Goal: Task Accomplishment & Management: Manage account settings

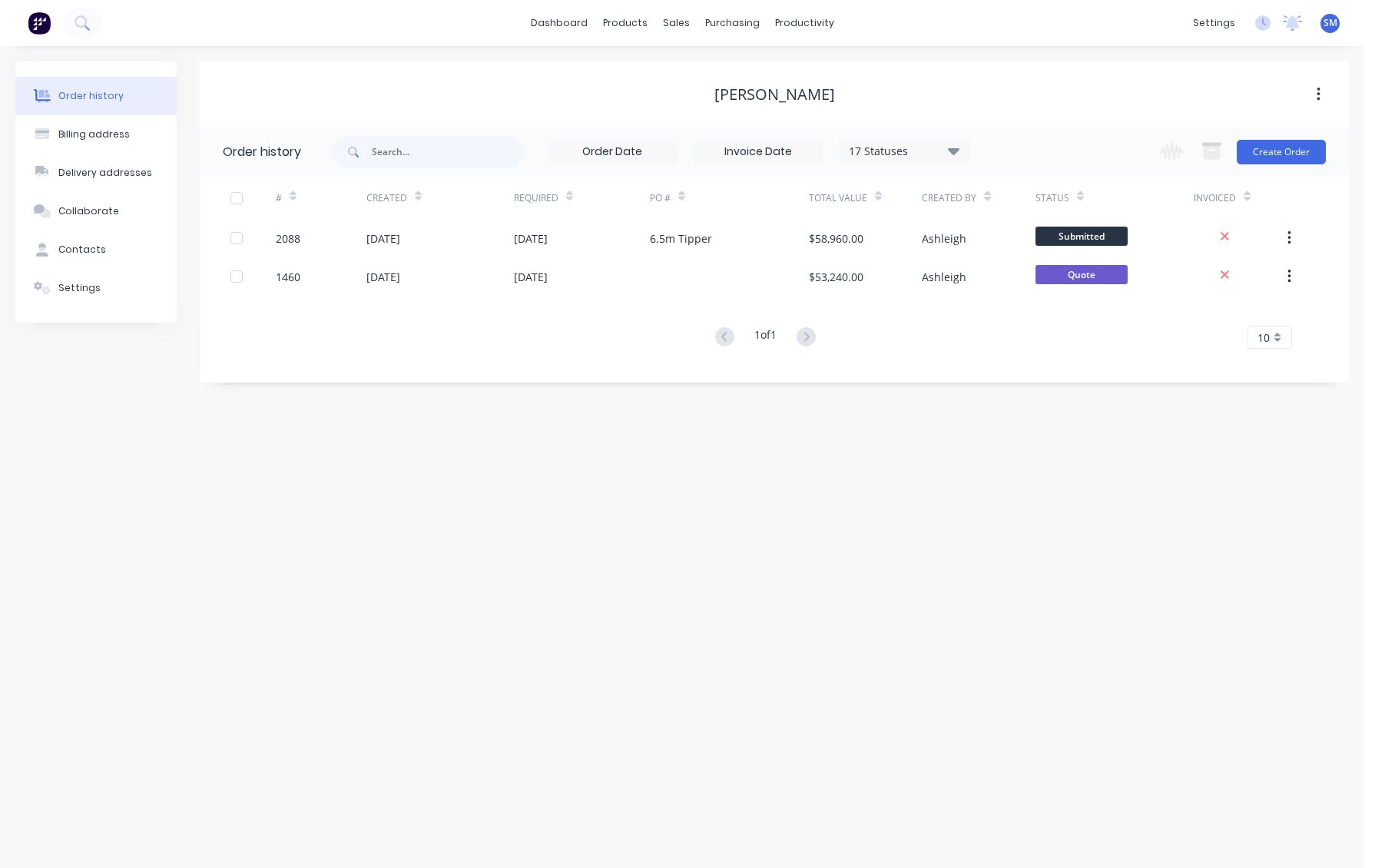
click at [385, 85] on div "[PERSON_NAME]" at bounding box center [775, 94] width 1150 height 18
click at [312, 21] on div "dashboard products sales purchasing productivity dashboard products Product Cat…" at bounding box center [682, 22] width 1364 height 46
click at [429, 89] on div "[PERSON_NAME]" at bounding box center [775, 94] width 1150 height 18
click at [405, 101] on div "[PERSON_NAME]" at bounding box center [775, 94] width 1150 height 18
click at [676, 17] on div "sales" at bounding box center [677, 23] width 43 height 23
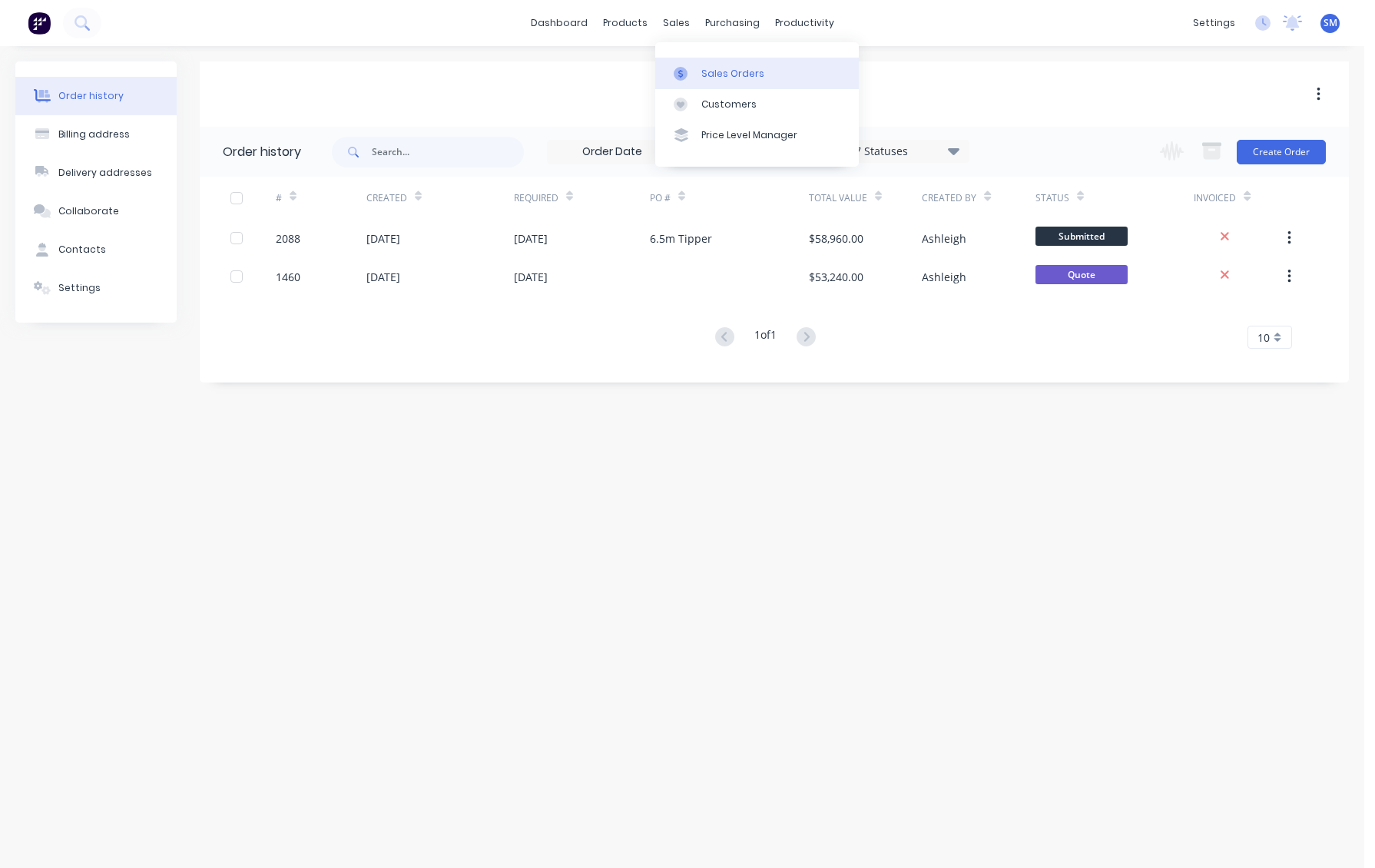
click at [717, 70] on div "Sales Orders" at bounding box center [732, 74] width 63 height 14
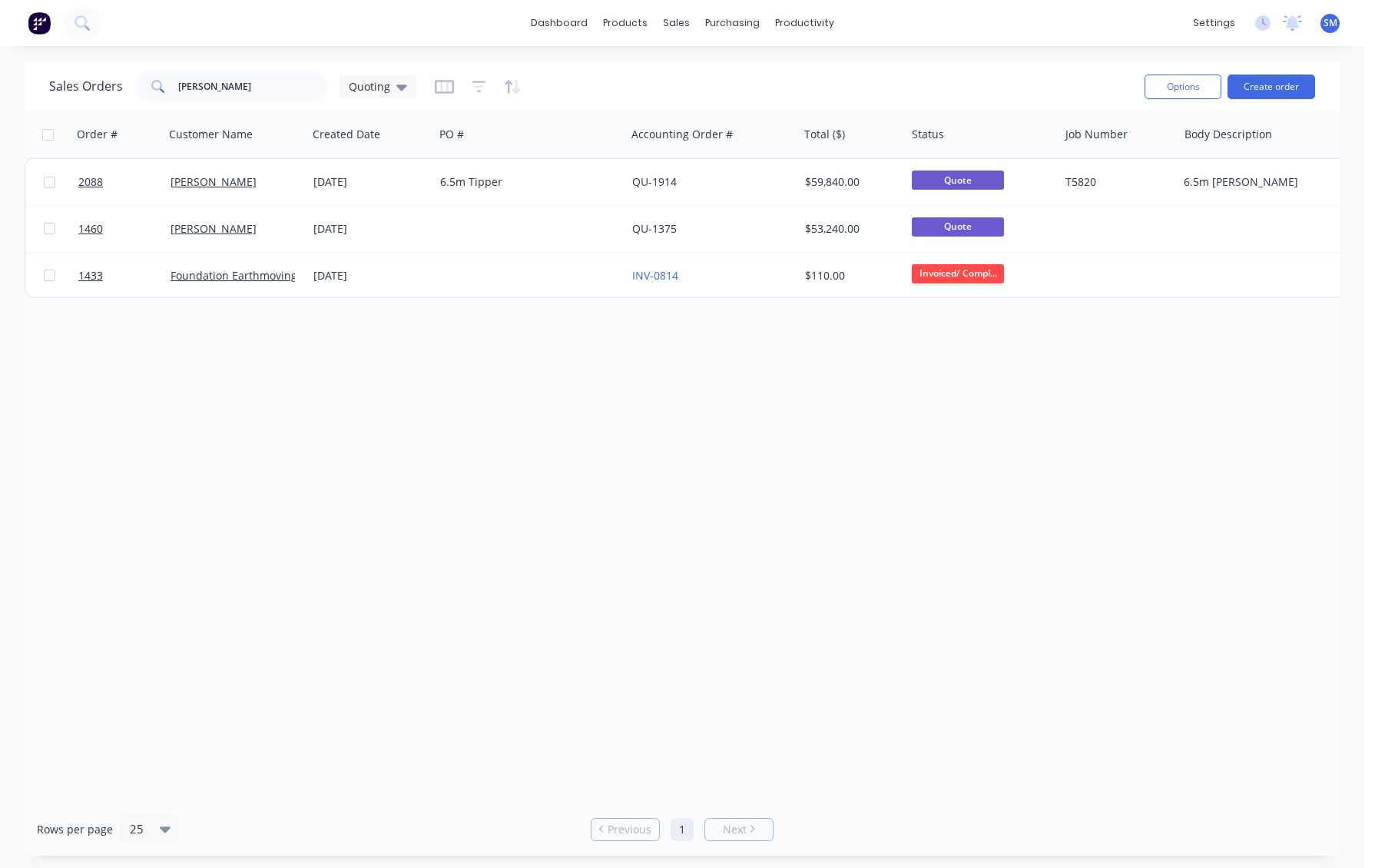
click at [312, 348] on div "Order # Customer Name Created Date PO # Accounting Order # Total ($) Status Job…" at bounding box center [682, 457] width 1316 height 691
click at [266, 20] on div "dashboard products sales purchasing productivity dashboard products Product Cat…" at bounding box center [682, 22] width 1364 height 46
click at [513, 514] on div "Order # Customer Name Created Date PO # Accounting Order # Total ($) Status Job…" at bounding box center [682, 457] width 1316 height 691
drag, startPoint x: 202, startPoint y: 85, endPoint x: 119, endPoint y: 77, distance: 83.4
click at [120, 77] on div "Sales Orders [PERSON_NAME] Quoting" at bounding box center [233, 87] width 367 height 31
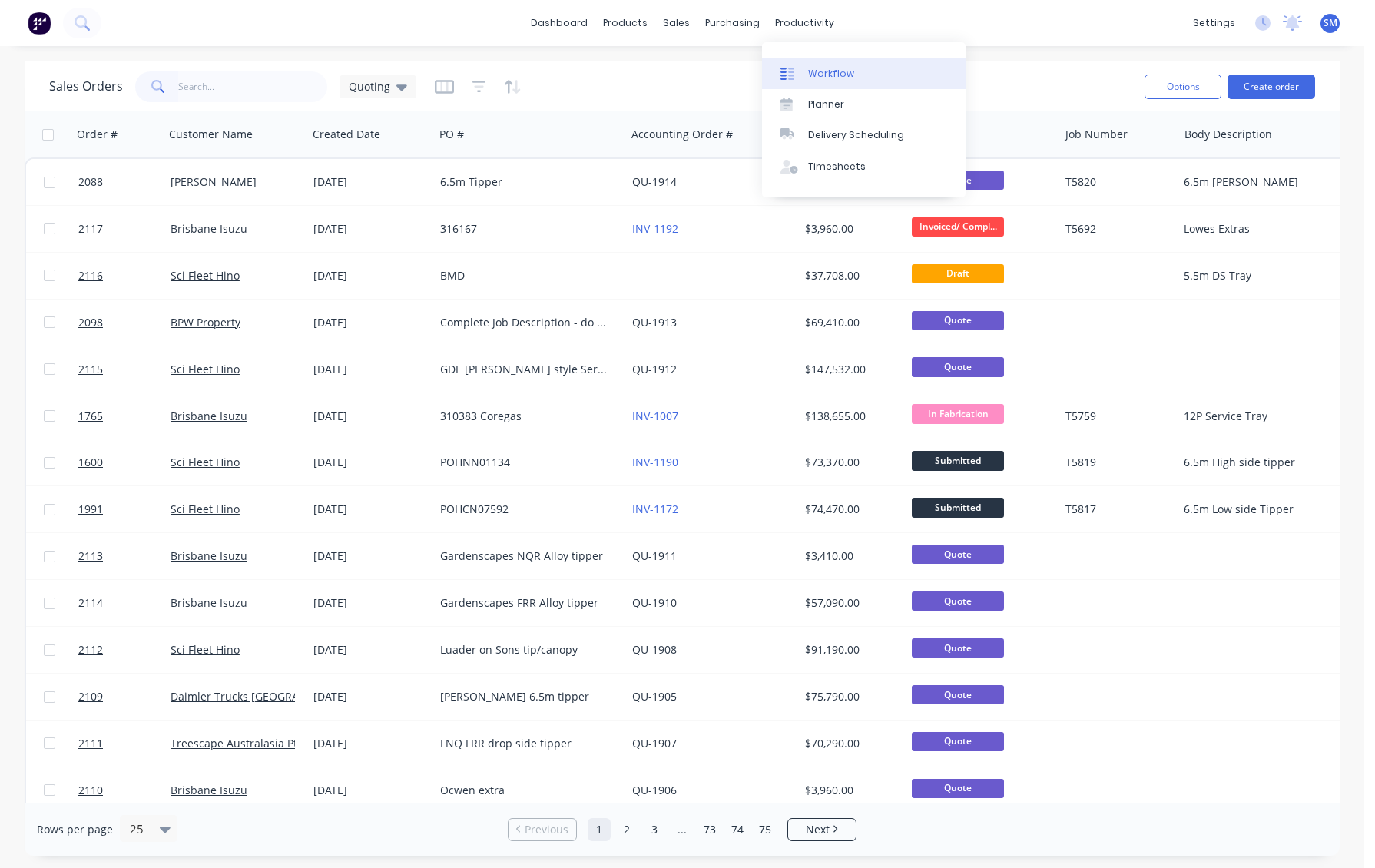
click at [834, 64] on link "Workflow" at bounding box center [864, 73] width 204 height 31
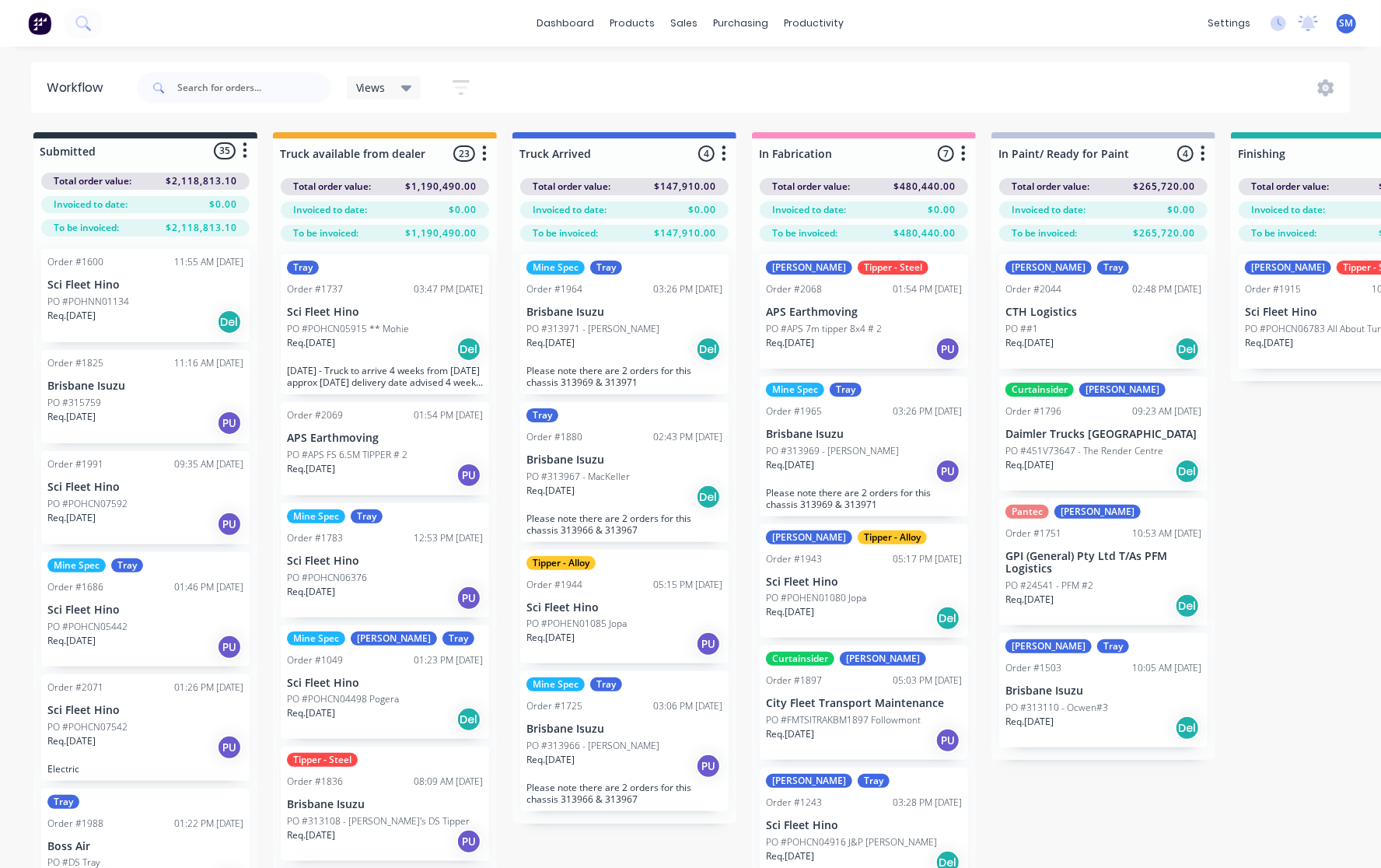
click at [646, 85] on div "Views Save new view None (Default) edit Show/Hide statuses Show line item cards…" at bounding box center [742, 87] width 1217 height 46
click at [1268, 456] on div "Submitted 35 Status colour #273444 hex #273444 Save Cancel Summaries Total orde…" at bounding box center [1398, 528] width 2819 height 791
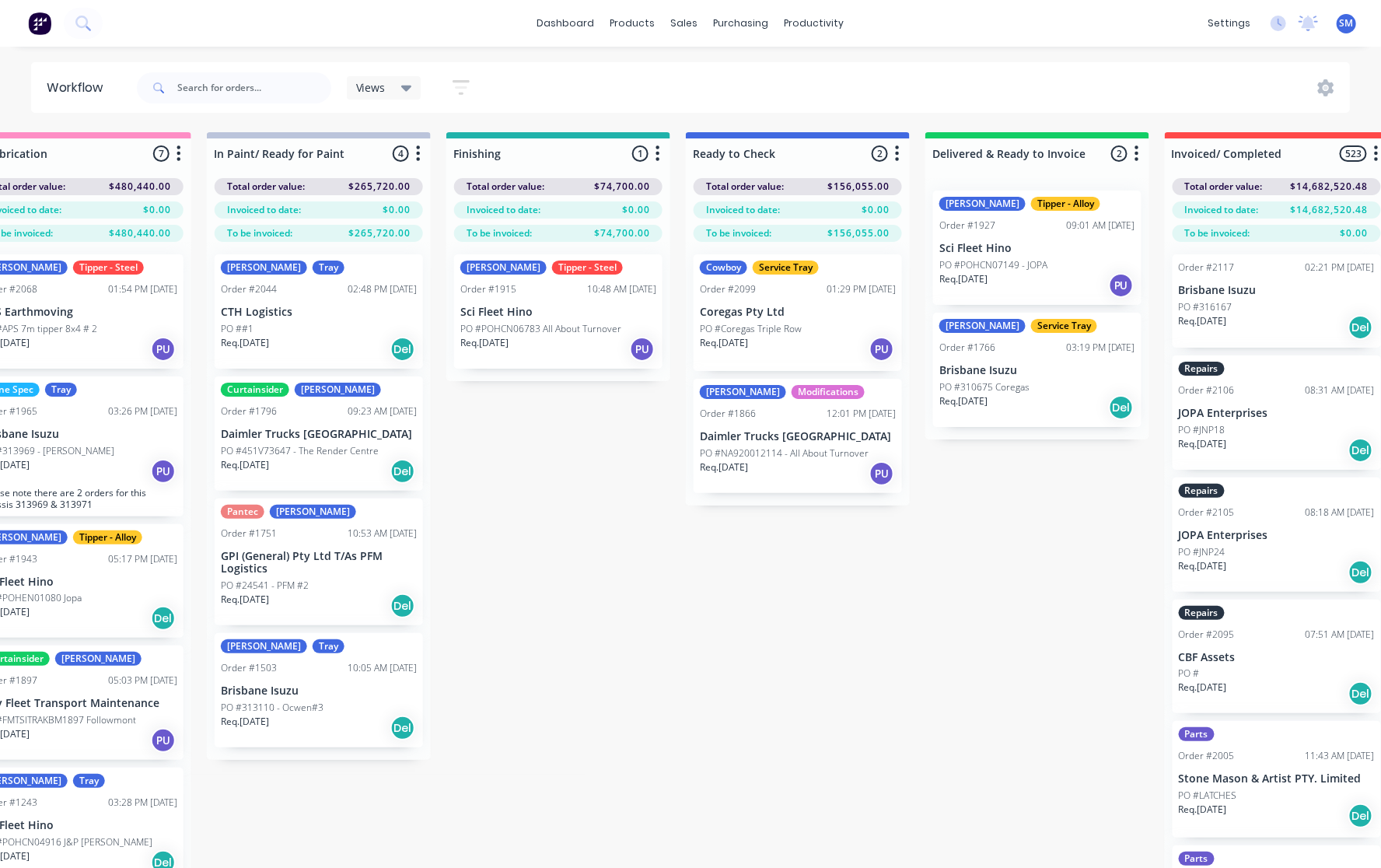
scroll to position [0, 700]
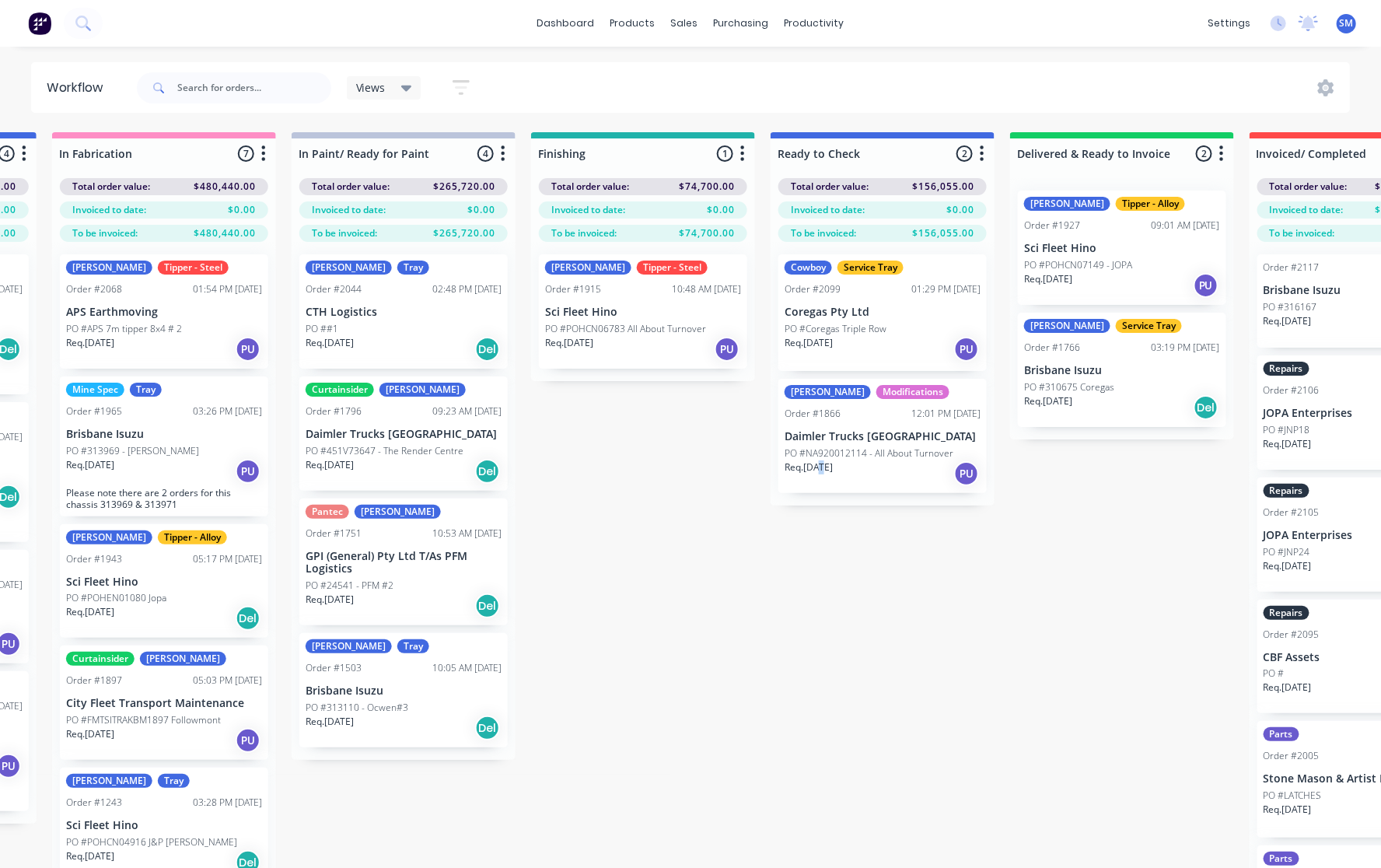
click at [820, 637] on div "Submitted 35 Status colour #273444 hex #273444 Save Cancel Summaries Total orde…" at bounding box center [698, 528] width 2819 height 791
click at [815, 635] on div "Submitted 35 Status colour #273444 hex #273444 Save Cancel Summaries Total orde…" at bounding box center [698, 528] width 2819 height 791
click at [617, 520] on div "Submitted 35 Status colour #273444 hex #273444 Save Cancel Summaries Total orde…" at bounding box center [698, 528] width 2819 height 791
click at [849, 695] on div "Submitted 35 Status colour #273444 hex #273444 Save Cancel Summaries Total orde…" at bounding box center [698, 528] width 2819 height 791
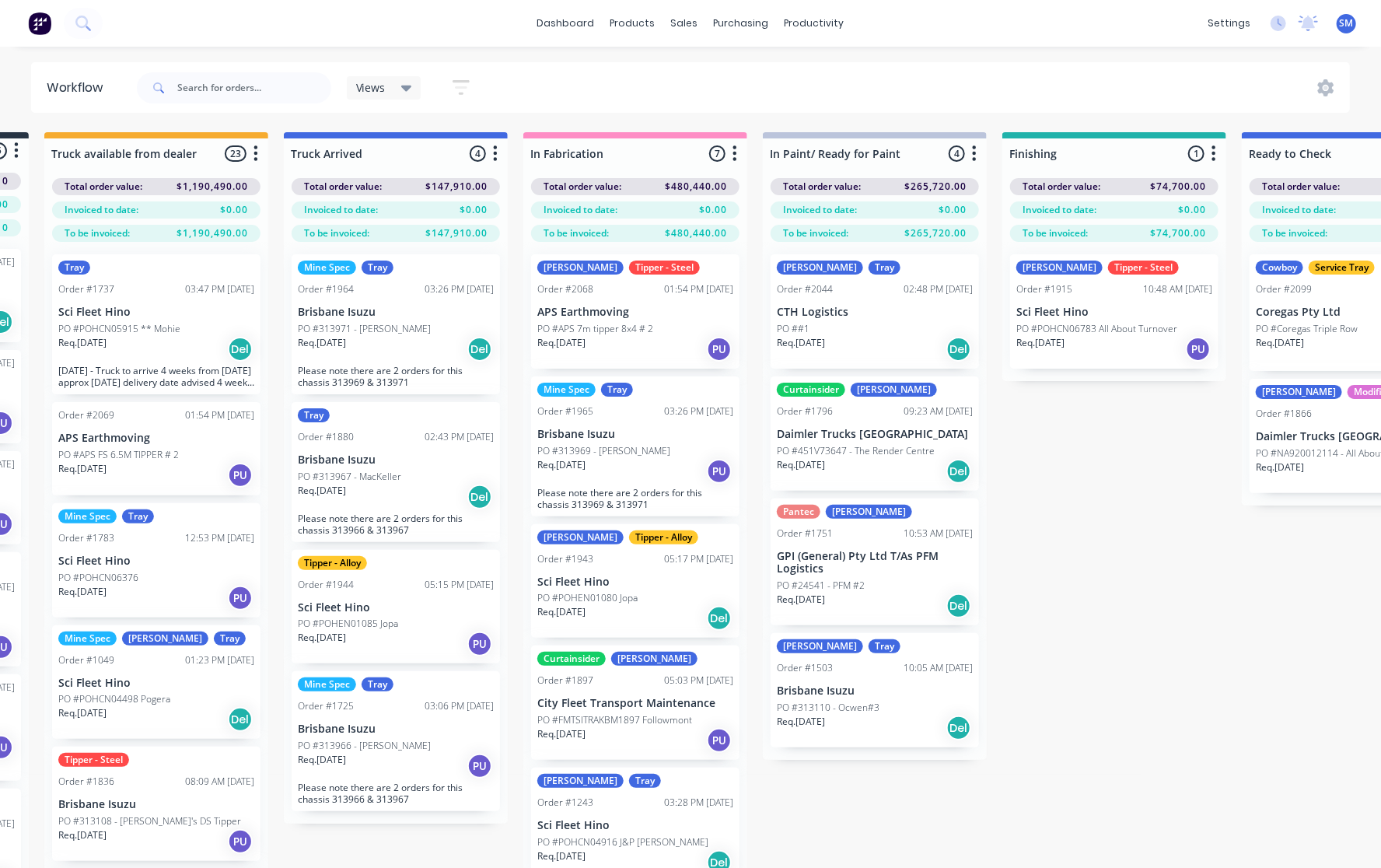
scroll to position [0, 0]
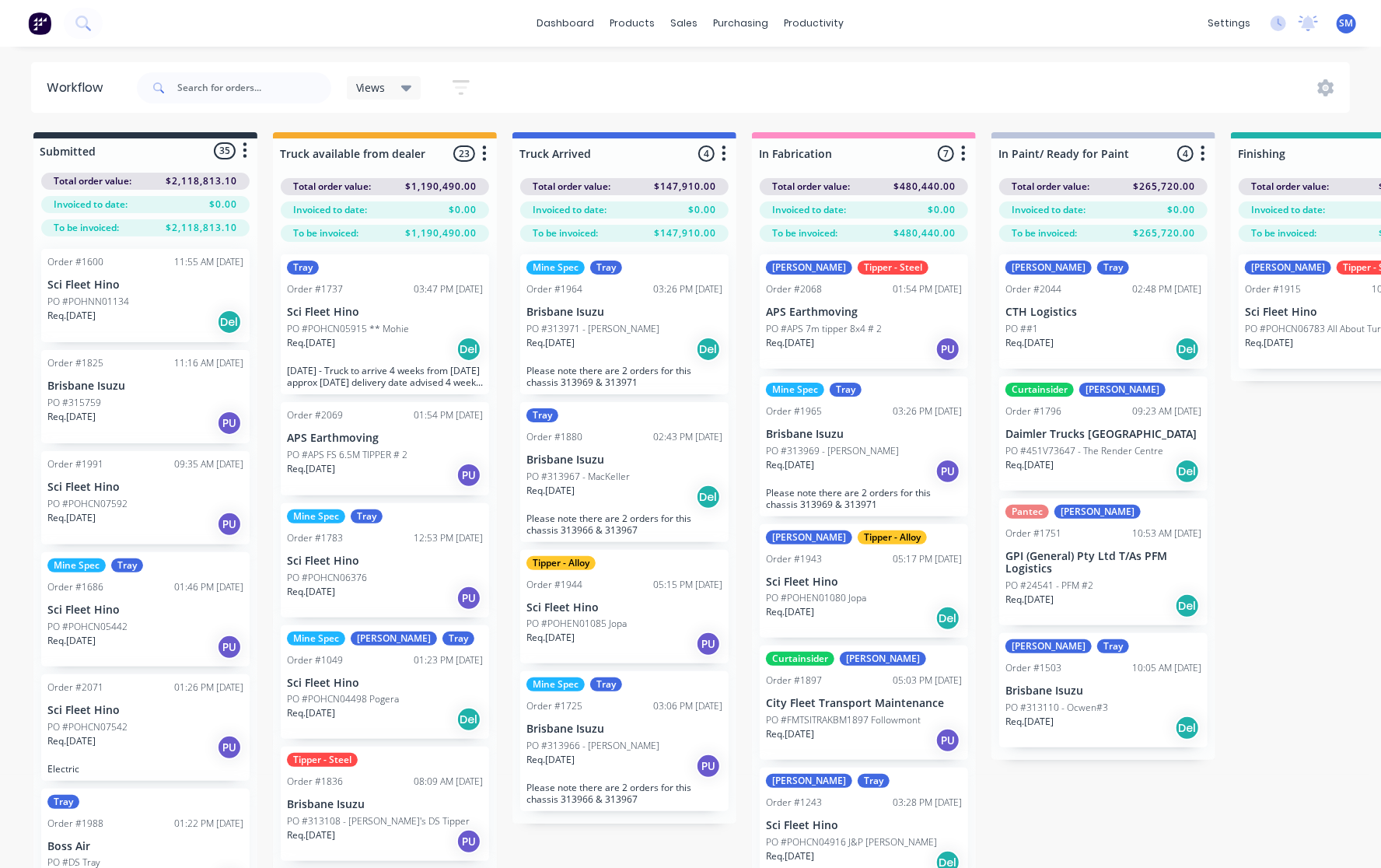
click at [1253, 494] on div "Submitted 35 Status colour #273444 hex #273444 Save Cancel Summaries Total orde…" at bounding box center [1398, 528] width 2819 height 791
drag, startPoint x: 828, startPoint y: 85, endPoint x: 834, endPoint y: 80, distance: 7.8
click at [831, 84] on div "Views Save new view None (Default) edit Show/Hide statuses Show line item cards…" at bounding box center [742, 87] width 1217 height 46
click at [1044, 19] on div "dashboard products sales purchasing productivity dashboard products Product Cat…" at bounding box center [690, 23] width 1381 height 46
click at [1279, 493] on div "Submitted 35 Status colour #273444 hex #273444 Save Cancel Summaries Total orde…" at bounding box center [1398, 528] width 2819 height 791
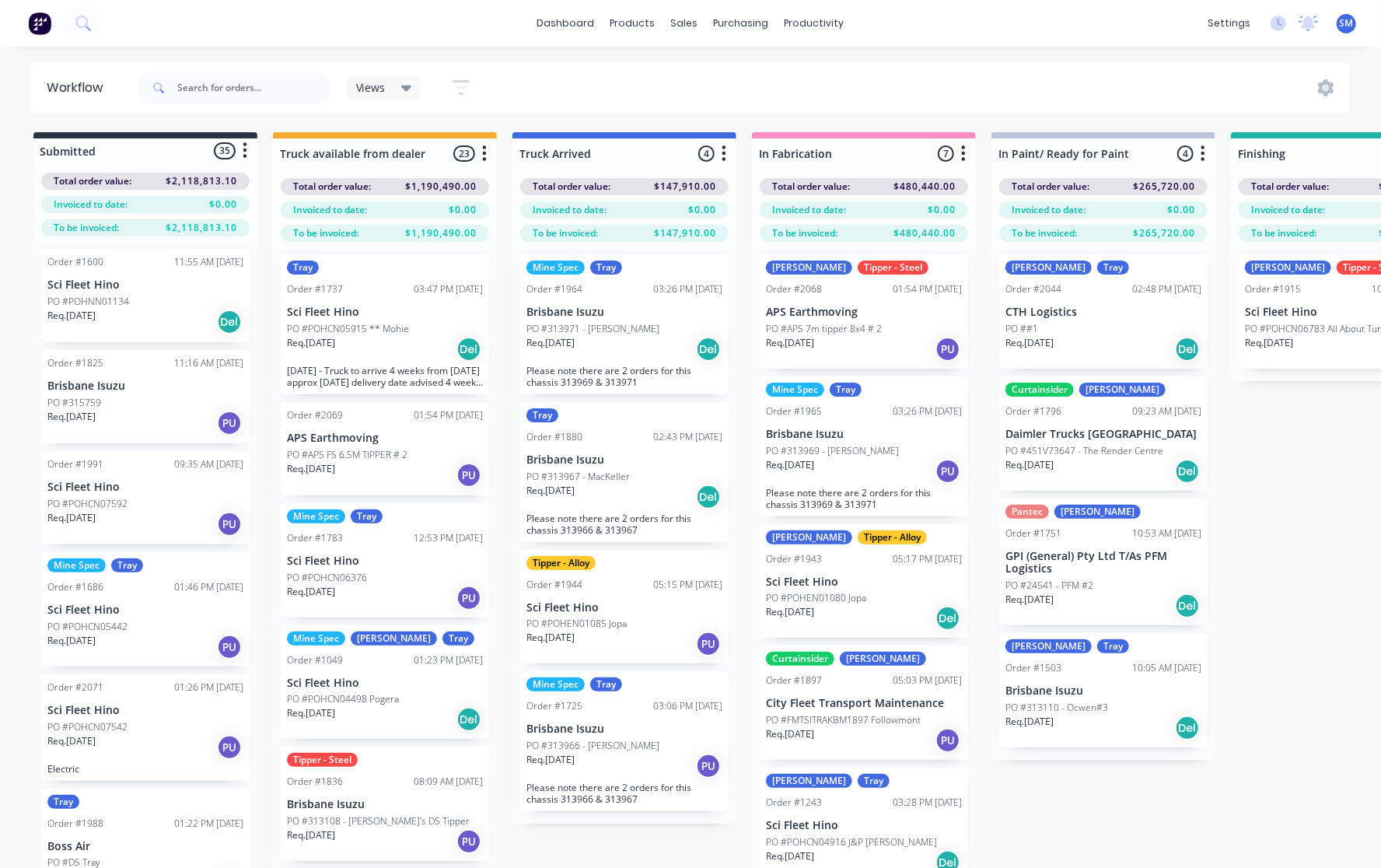
click at [1121, 834] on div "Submitted 35 Status colour #273444 hex #273444 Save Cancel Summaries Total orde…" at bounding box center [1398, 528] width 2819 height 791
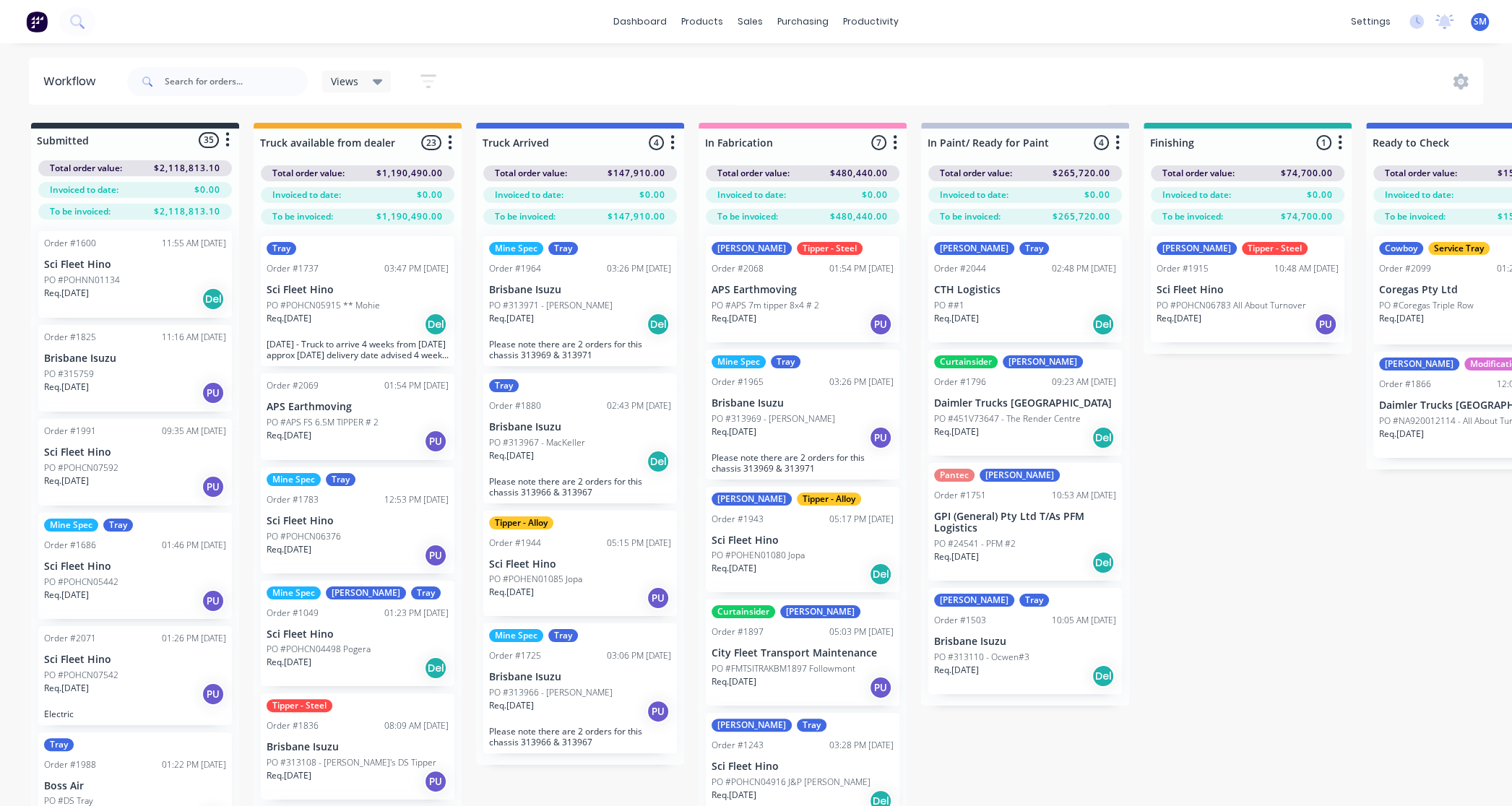
click at [1209, 463] on div "Submitted 35 Status colour #273444 hex #273444 Save Cancel Summaries Total orde…" at bounding box center [1298, 490] width 2619 height 735
click at [1195, 468] on div "Submitted 35 Status colour #273444 hex #273444 Save Cancel Summaries Total orde…" at bounding box center [1298, 490] width 2619 height 735
click at [1248, 527] on div "Submitted 35 Status colour #273444 hex #273444 Save Cancel Summaries Total orde…" at bounding box center [1298, 490] width 2619 height 735
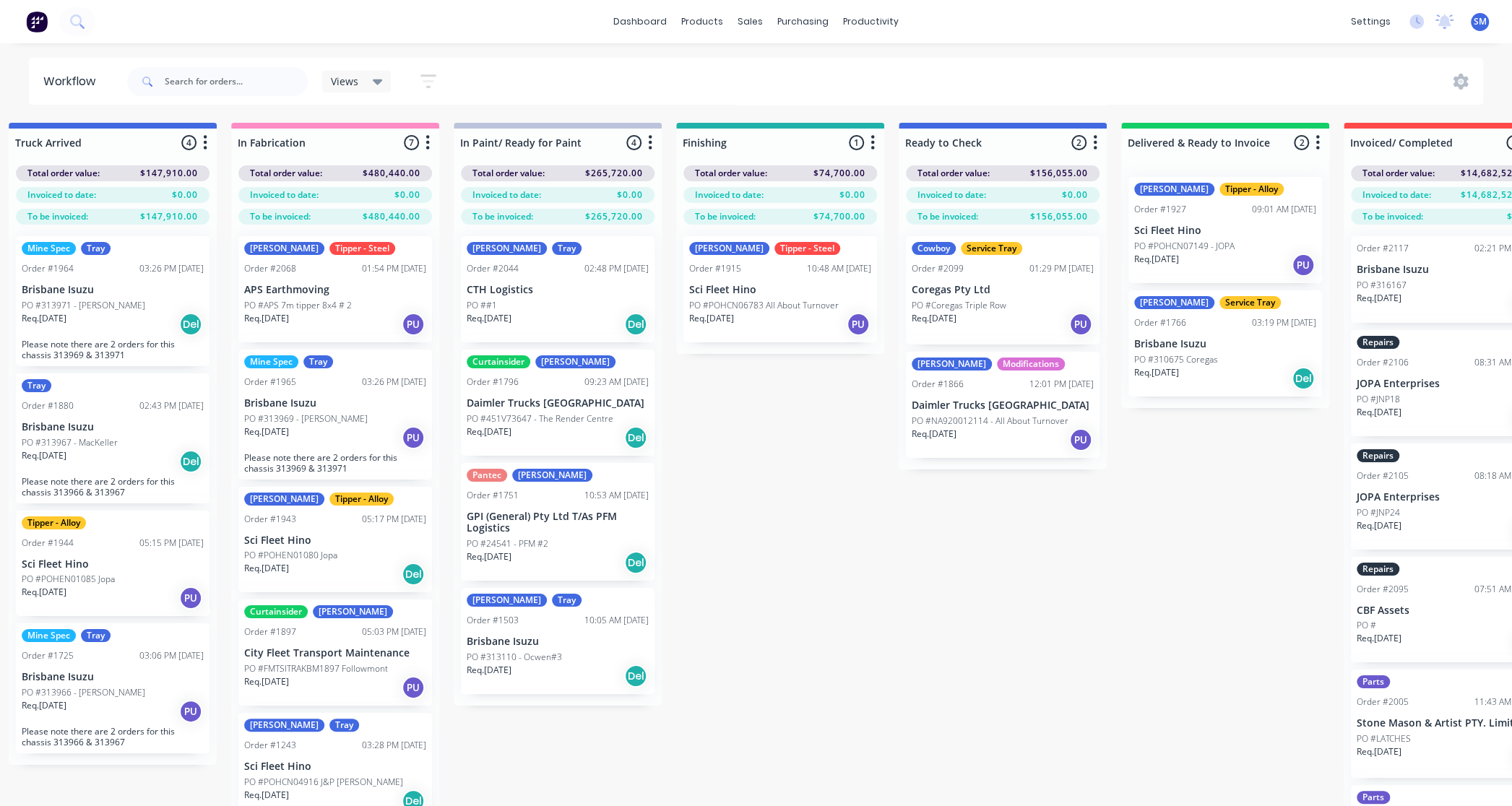
scroll to position [0, 461]
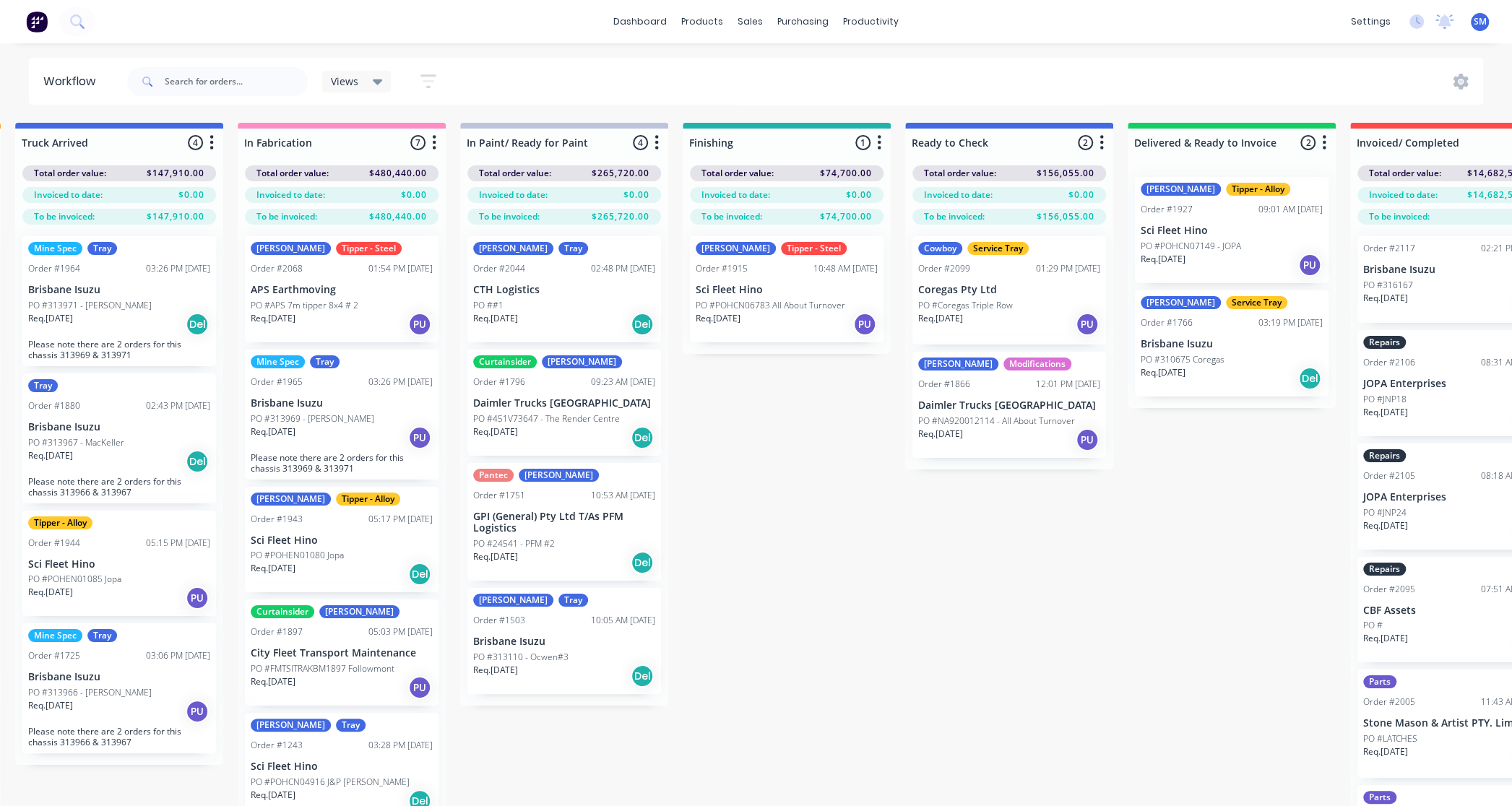
click at [1221, 235] on p "Sci Fleet Hino" at bounding box center [1231, 230] width 182 height 12
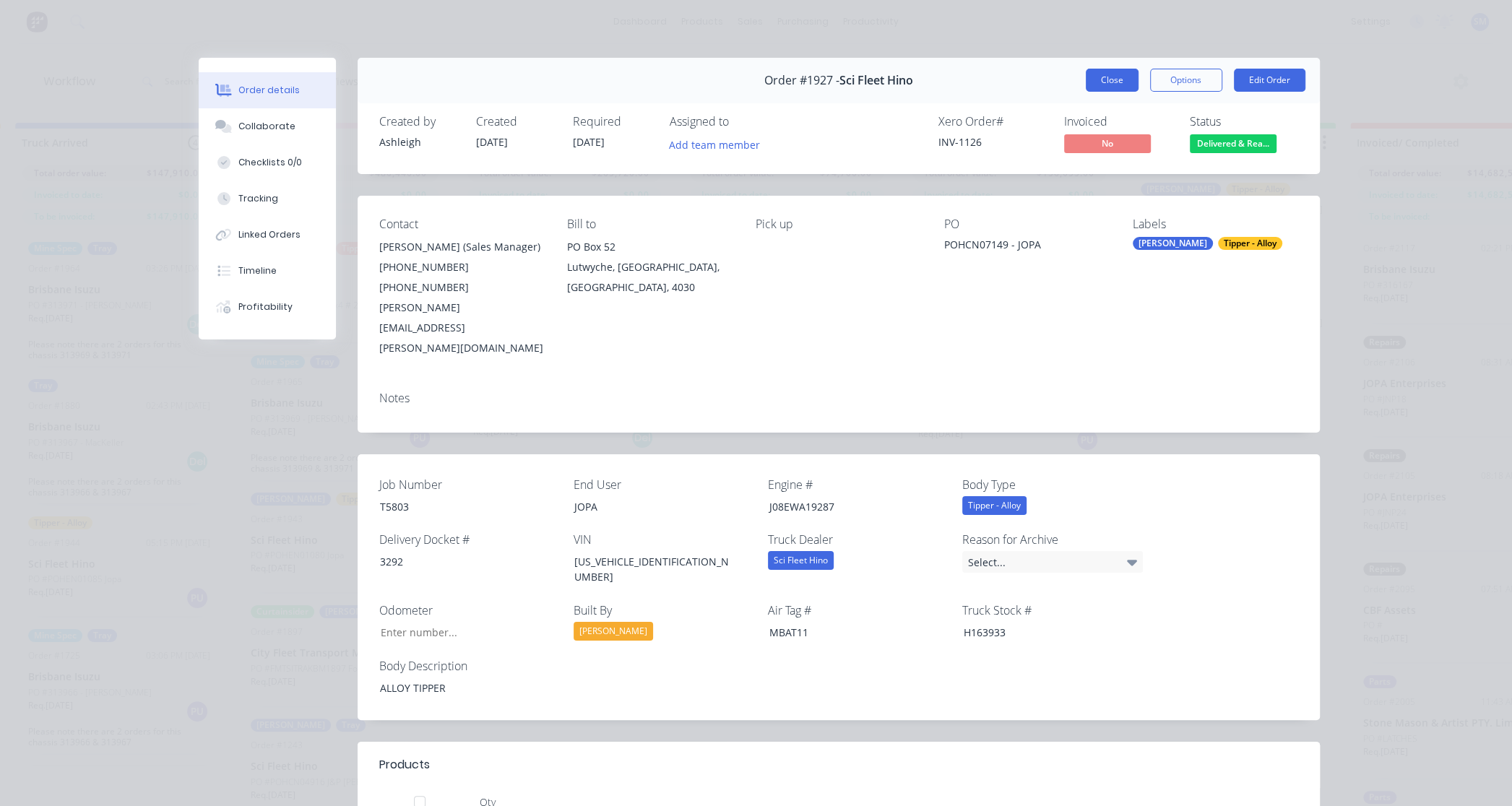
click at [1106, 78] on button "Close" at bounding box center [1112, 79] width 53 height 23
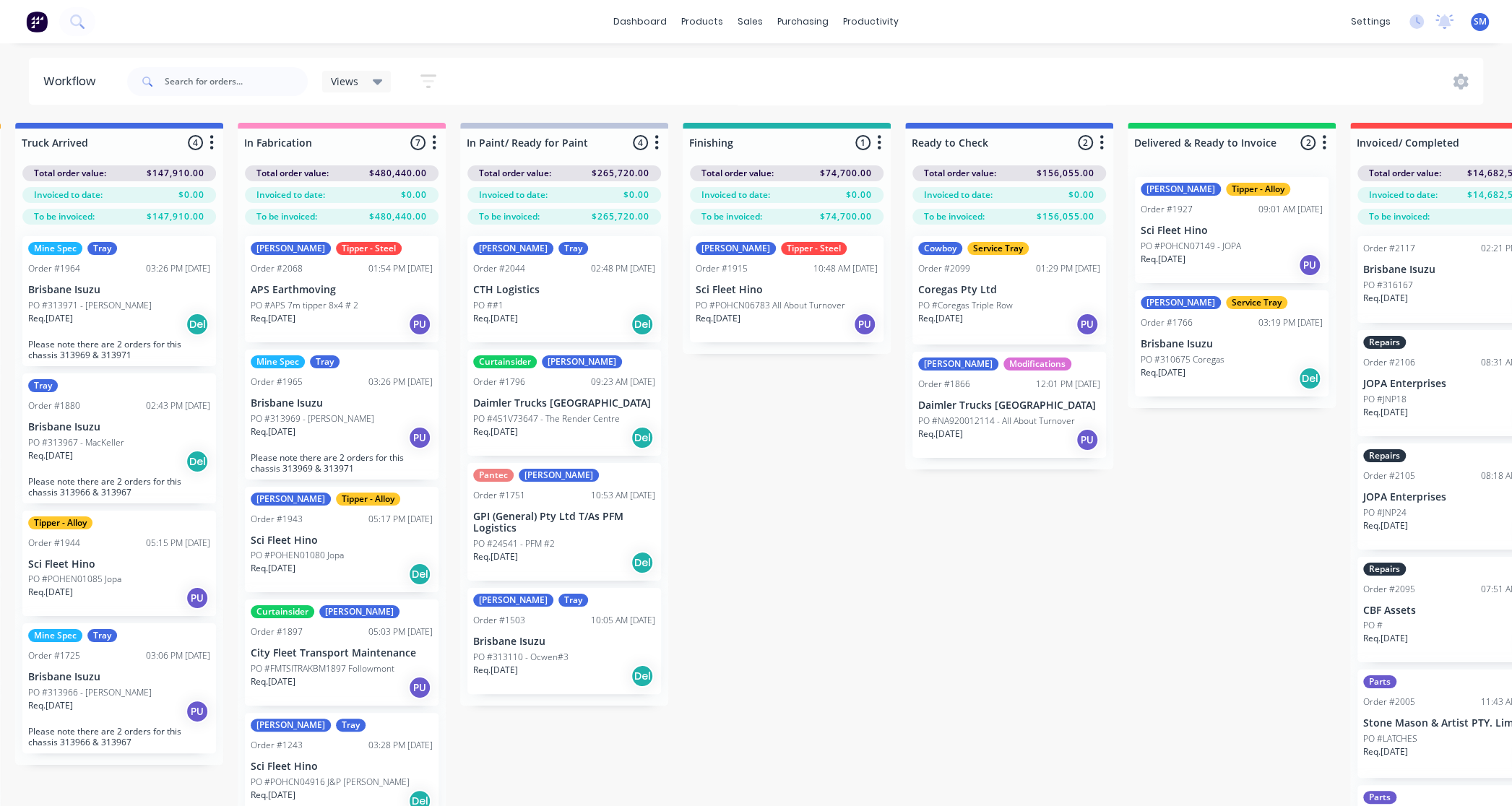
click at [1217, 341] on p "Brisbane Isuzu" at bounding box center [1231, 343] width 182 height 12
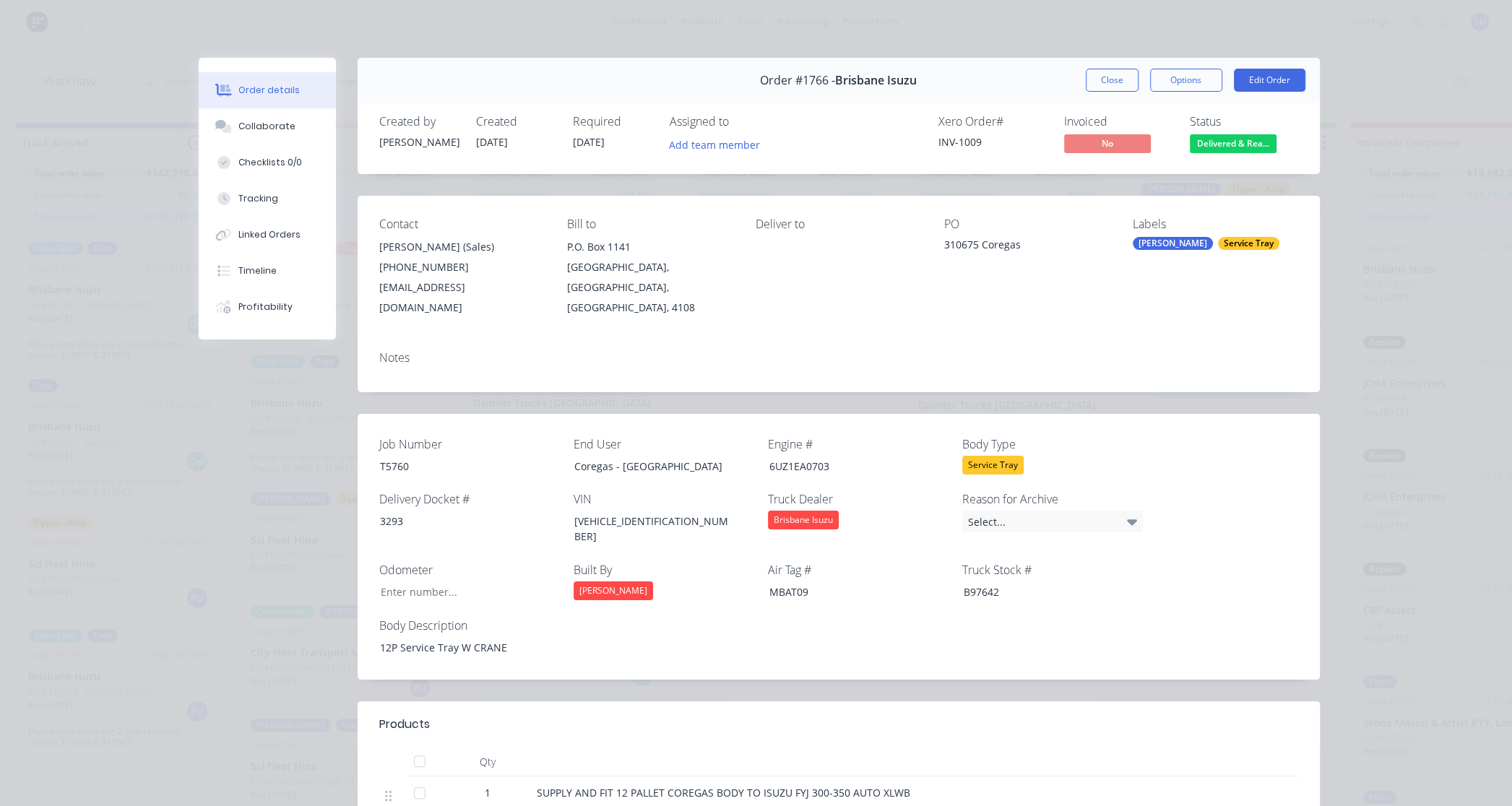
type input "98"
click at [1102, 74] on button "Close" at bounding box center [1112, 79] width 53 height 23
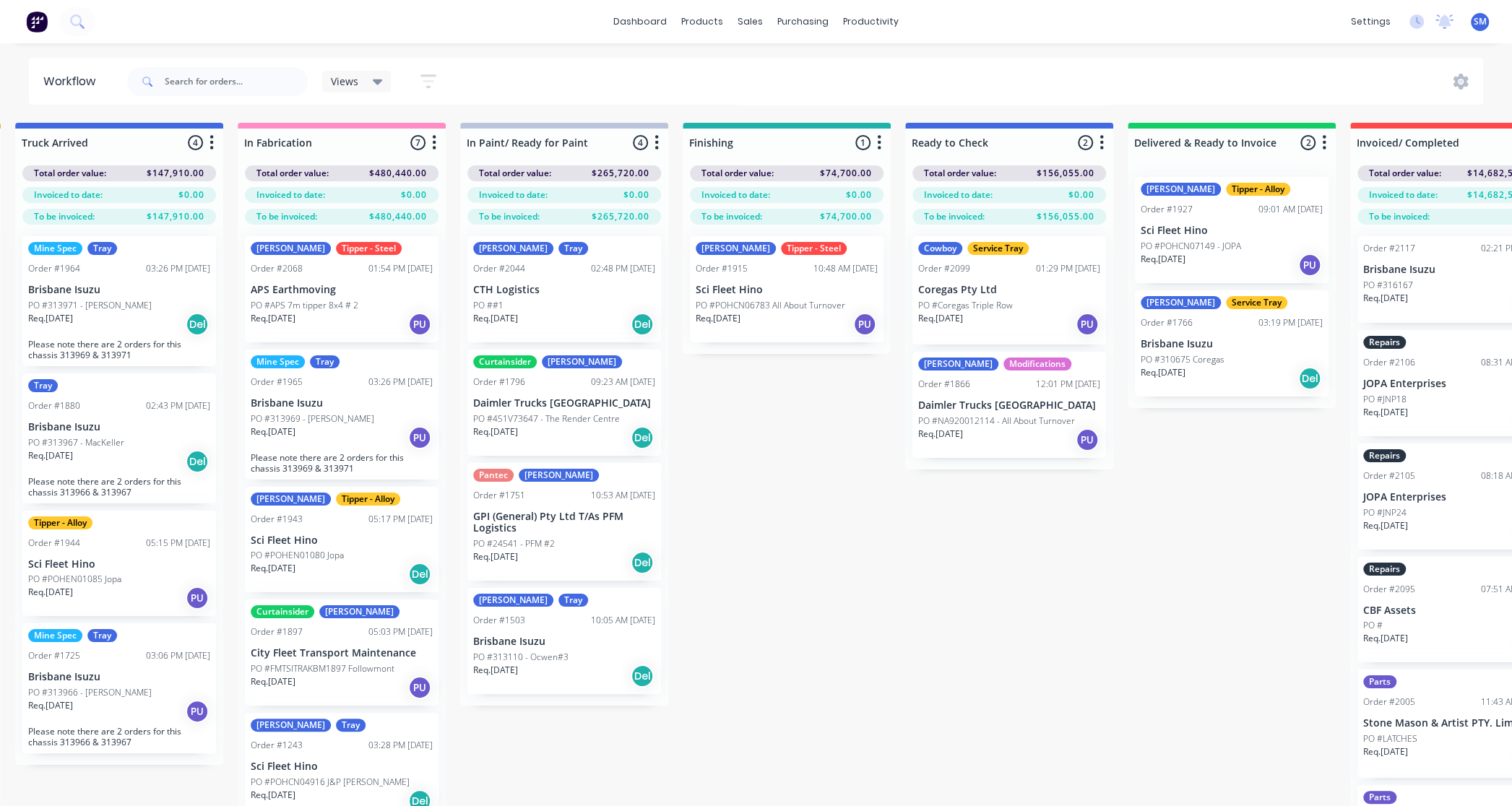
click at [971, 392] on div "[PERSON_NAME] Modifications Order #1866 12:01 PM [DATE] Daimler Trucks [GEOGRAP…" at bounding box center [1009, 404] width 194 height 106
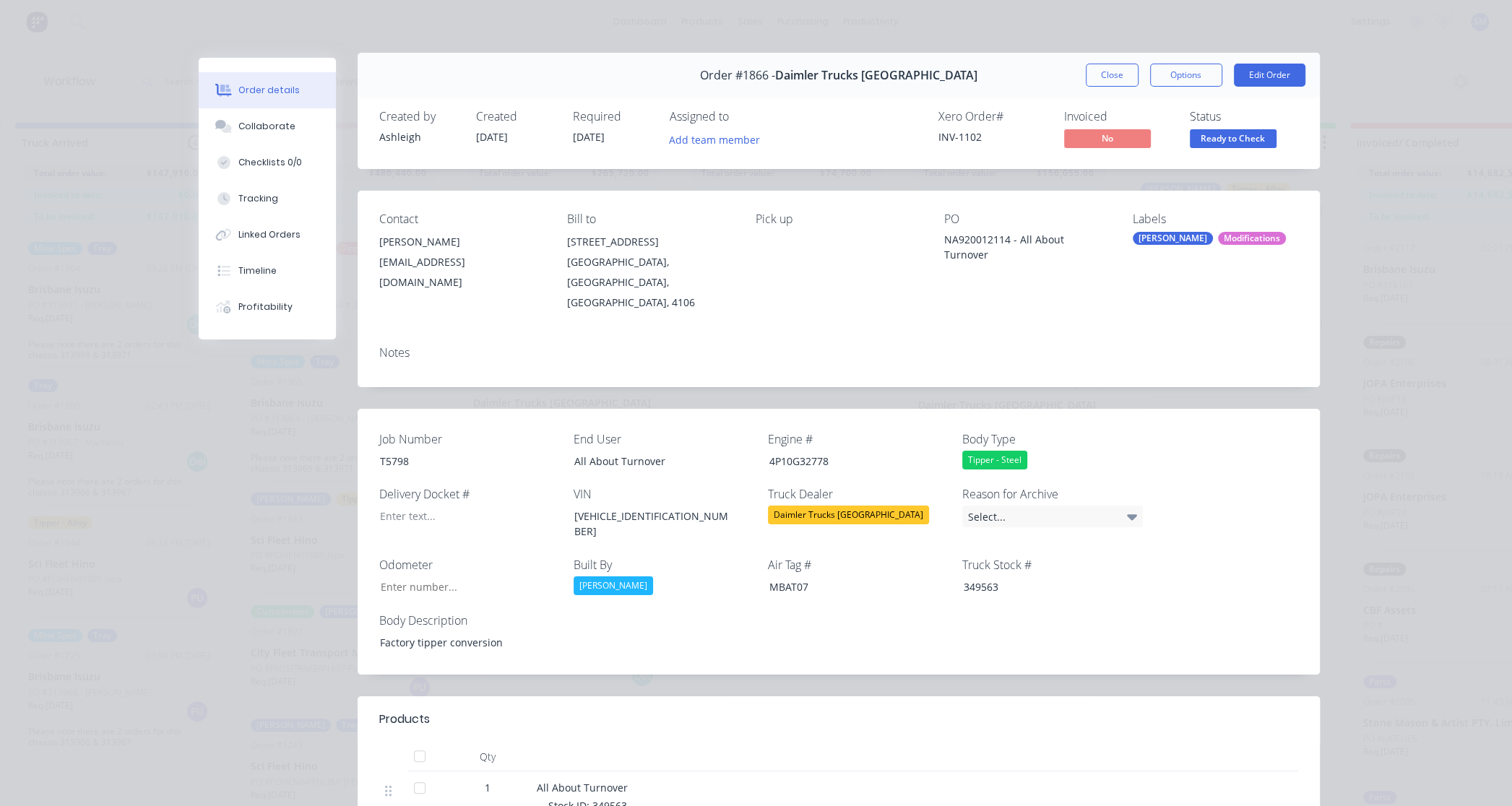
scroll to position [0, 0]
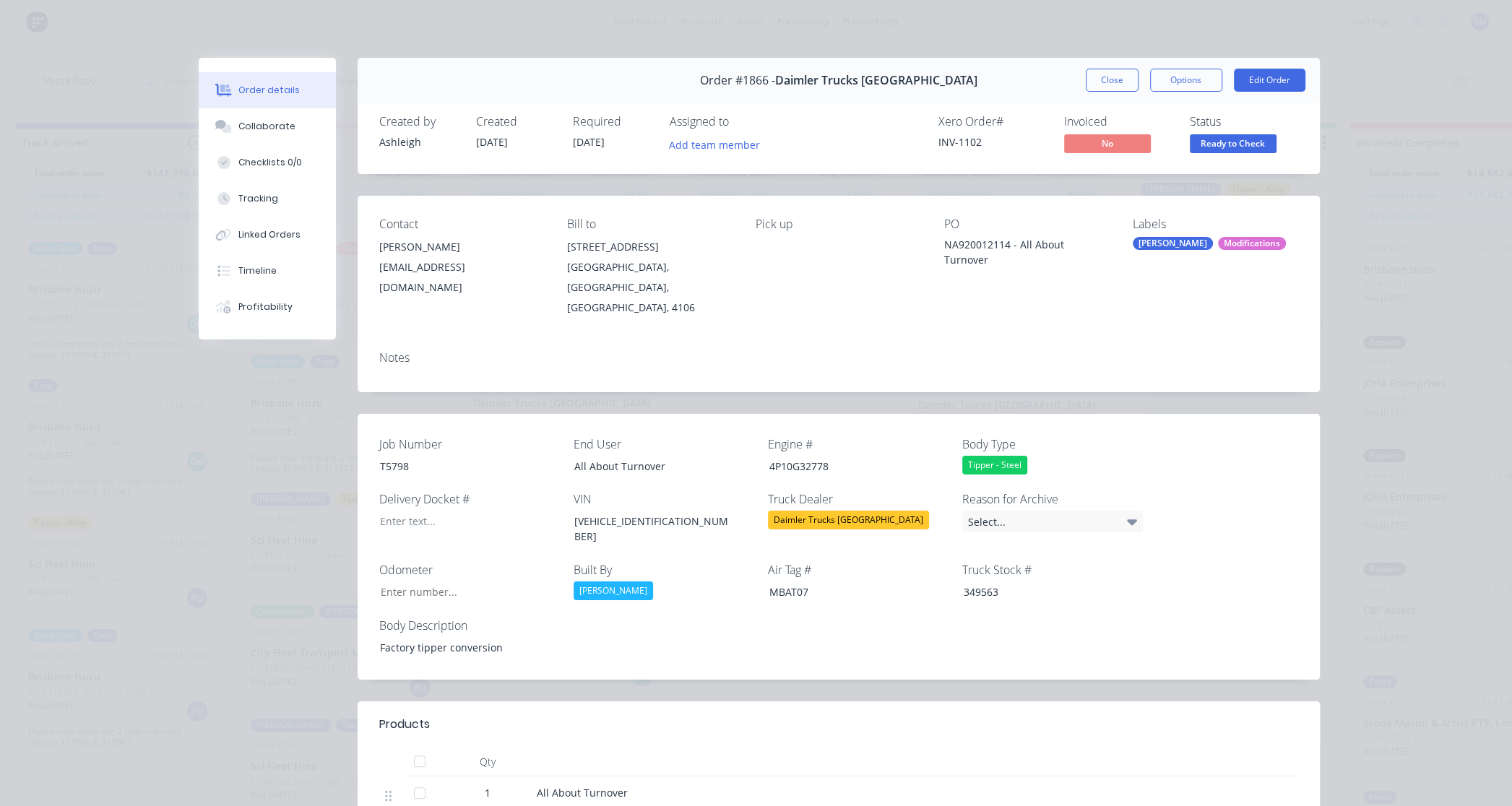
click at [1102, 74] on button "Close" at bounding box center [1112, 79] width 53 height 23
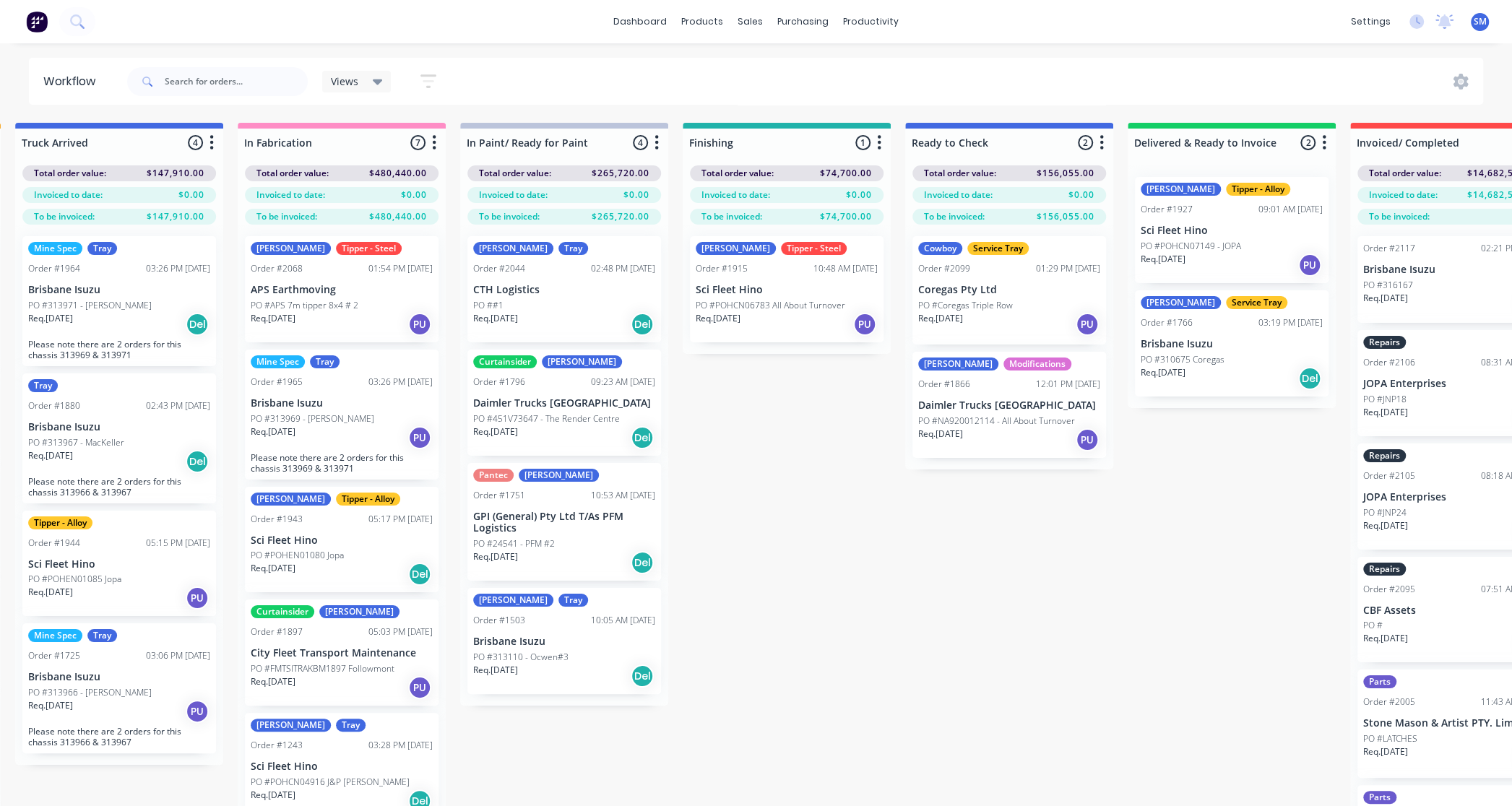
click at [1090, 642] on div "Submitted 35 Status colour #273444 hex #273444 Save Cancel Summaries Total orde…" at bounding box center [837, 490] width 2619 height 735
click at [843, 528] on div "Submitted 35 Status colour #273444 hex #273444 Save Cancel Summaries Total orde…" at bounding box center [837, 490] width 2619 height 735
click at [1137, 70] on div "Views Save new view None (Default) edit Show/Hide statuses Show line item cards…" at bounding box center [803, 81] width 1360 height 43
click at [866, 618] on div "Submitted 35 Status colour #273444 hex #273444 Save Cancel Summaries Total orde…" at bounding box center [837, 490] width 2619 height 735
click at [520, 75] on div "Views Save new view None (Default) edit Show/Hide statuses Show line item cards…" at bounding box center [803, 81] width 1360 height 43
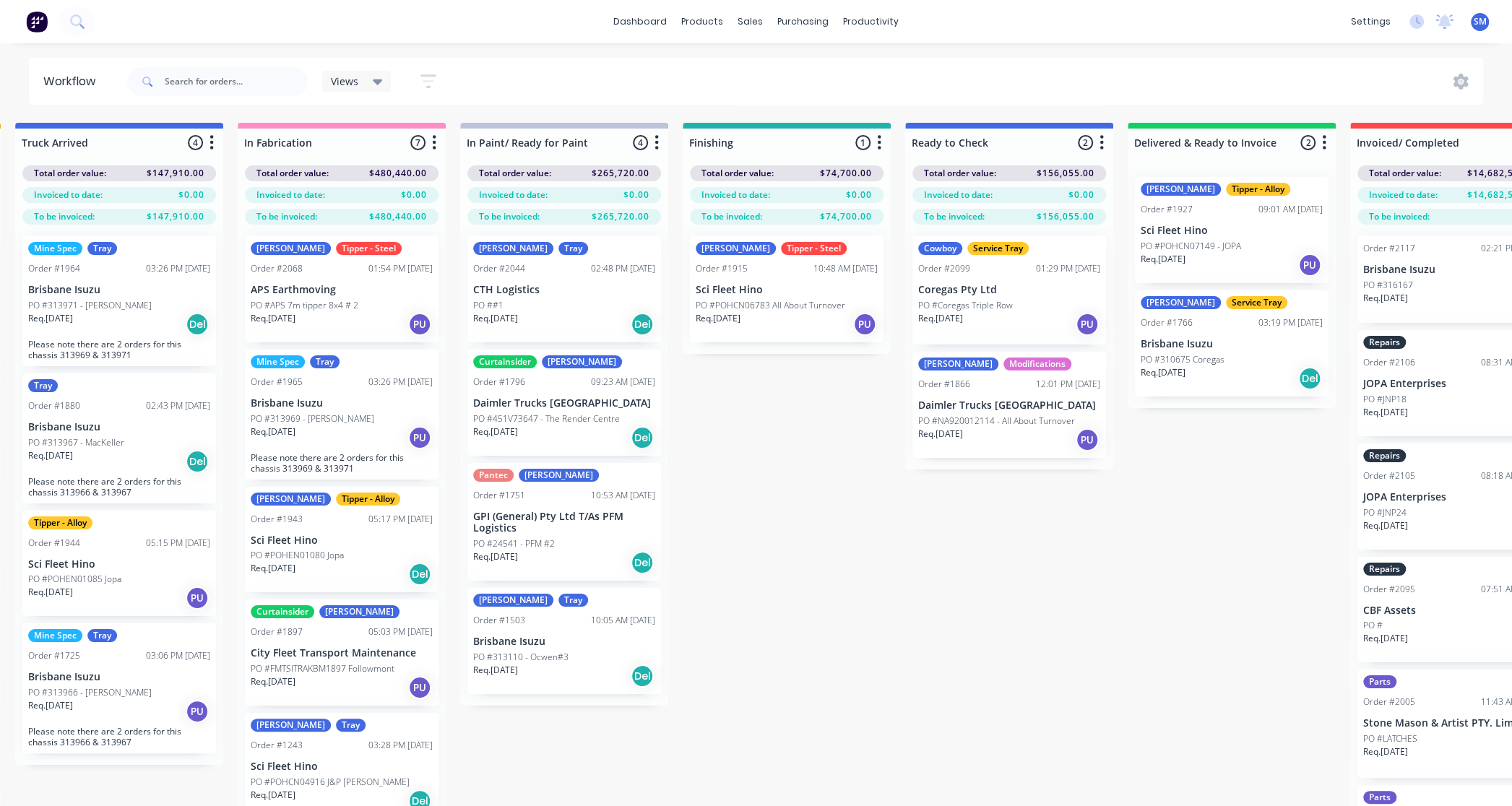
click at [488, 21] on div "dashboard products sales purchasing productivity dashboard products Product Cat…" at bounding box center [756, 21] width 1512 height 43
click at [1019, 716] on div "Submitted 35 Status colour #273444 hex #273444 Save Cancel Summaries Total orde…" at bounding box center [837, 490] width 2619 height 735
click at [898, 527] on div "Submitted 35 Status colour #273444 hex #273444 Save Cancel Summaries Total orde…" at bounding box center [837, 490] width 2619 height 735
drag, startPoint x: 813, startPoint y: 602, endPoint x: 795, endPoint y: 583, distance: 26.2
click at [813, 602] on div "Submitted 35 Status colour #273444 hex #273444 Save Cancel Summaries Total orde…" at bounding box center [837, 490] width 2619 height 735
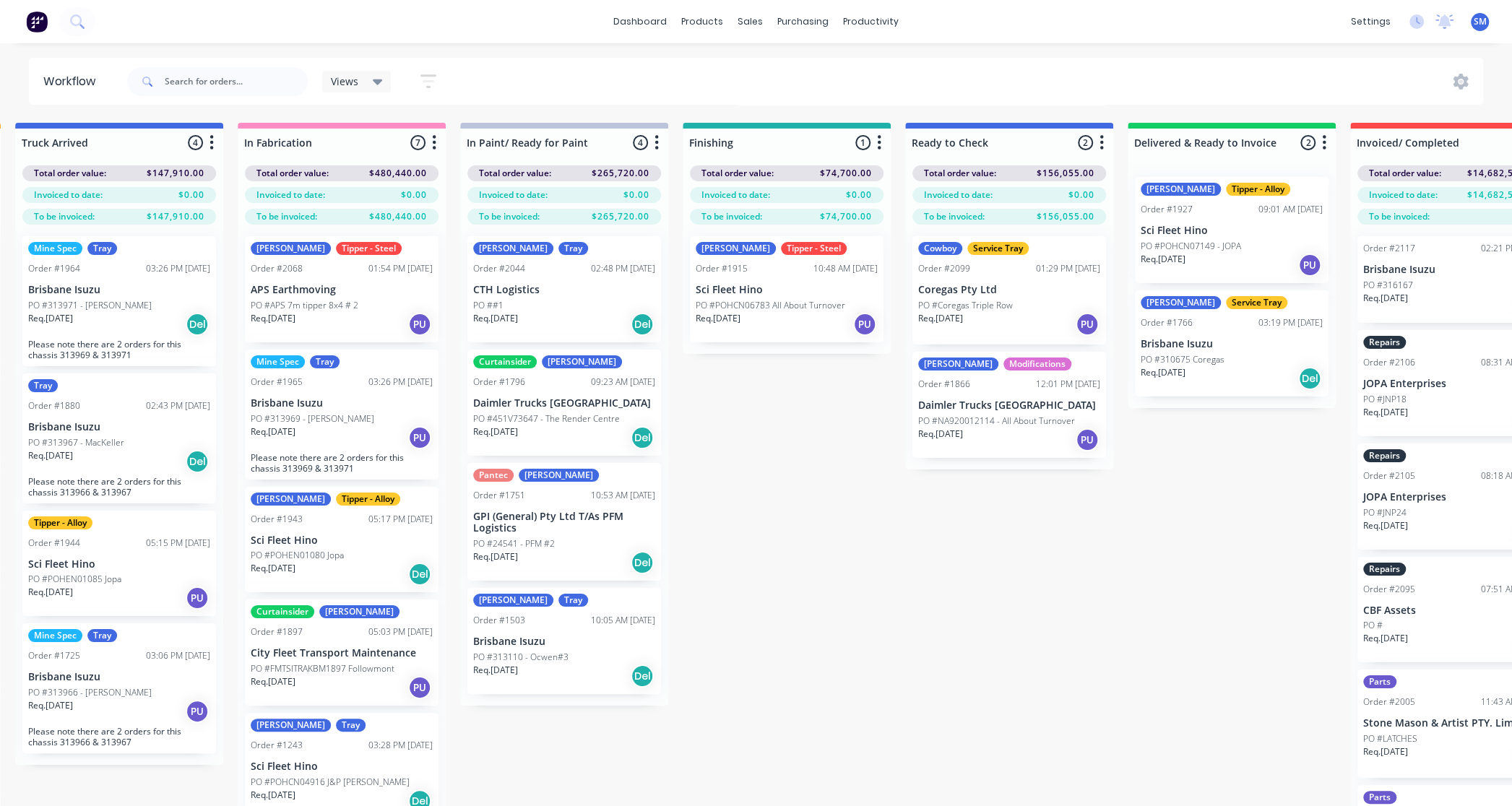
click at [795, 79] on div "Views Save new view None (Default) edit Show/Hide statuses Show line item cards…" at bounding box center [803, 81] width 1360 height 43
click at [946, 600] on div "Submitted 35 Status colour #273444 hex #273444 Save Cancel Summaries Total orde…" at bounding box center [837, 490] width 2619 height 735
click at [775, 507] on div "Submitted 35 Status colour #273444 hex #273444 Save Cancel Summaries Total orde…" at bounding box center [837, 490] width 2619 height 735
click at [1098, 642] on div "Submitted 35 Status colour #273444 hex #273444 Save Cancel Summaries Total orde…" at bounding box center [837, 490] width 2619 height 735
click at [839, 614] on div "Submitted 35 Status colour #273444 hex #273444 Save Cancel Summaries Total orde…" at bounding box center [837, 490] width 2619 height 735
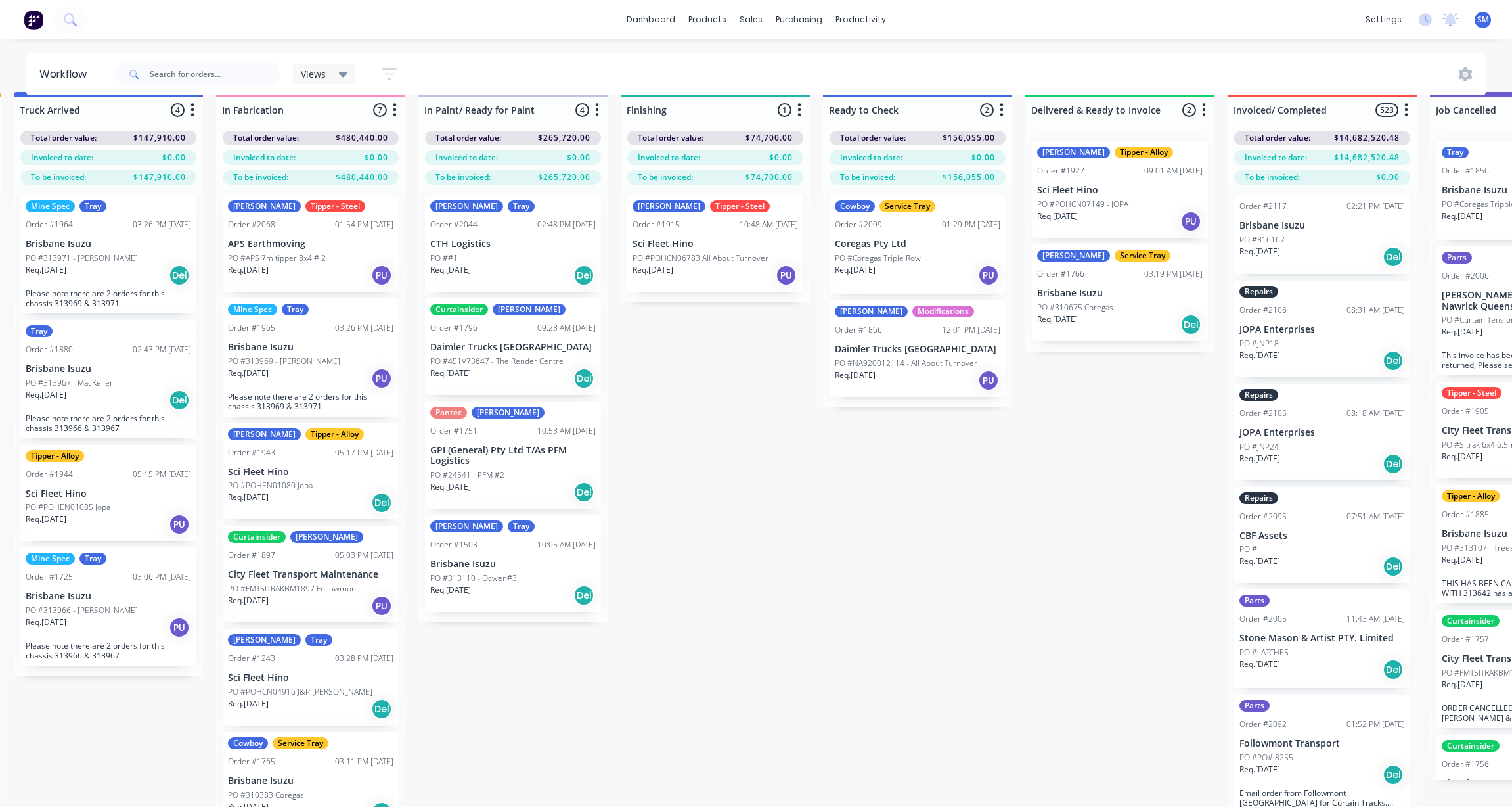
scroll to position [0, 419]
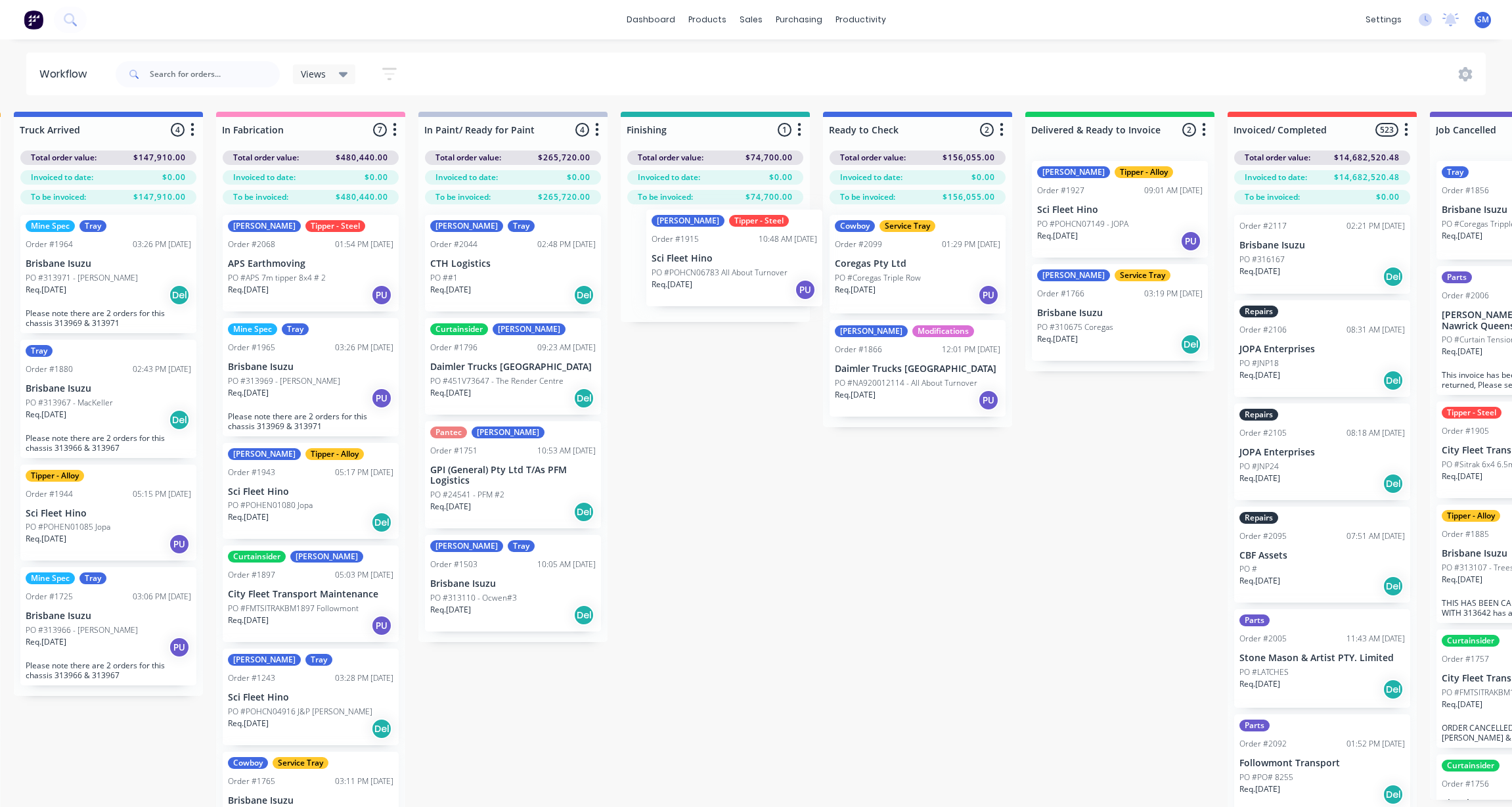
drag, startPoint x: 691, startPoint y: 280, endPoint x: 709, endPoint y: 281, distance: 18.0
click at [709, 281] on div "[PERSON_NAME] - Steel Order #1915 10:48 AM [DATE] Sci Fleet Hino PO #POHCN06783…" at bounding box center [716, 263] width 189 height 118
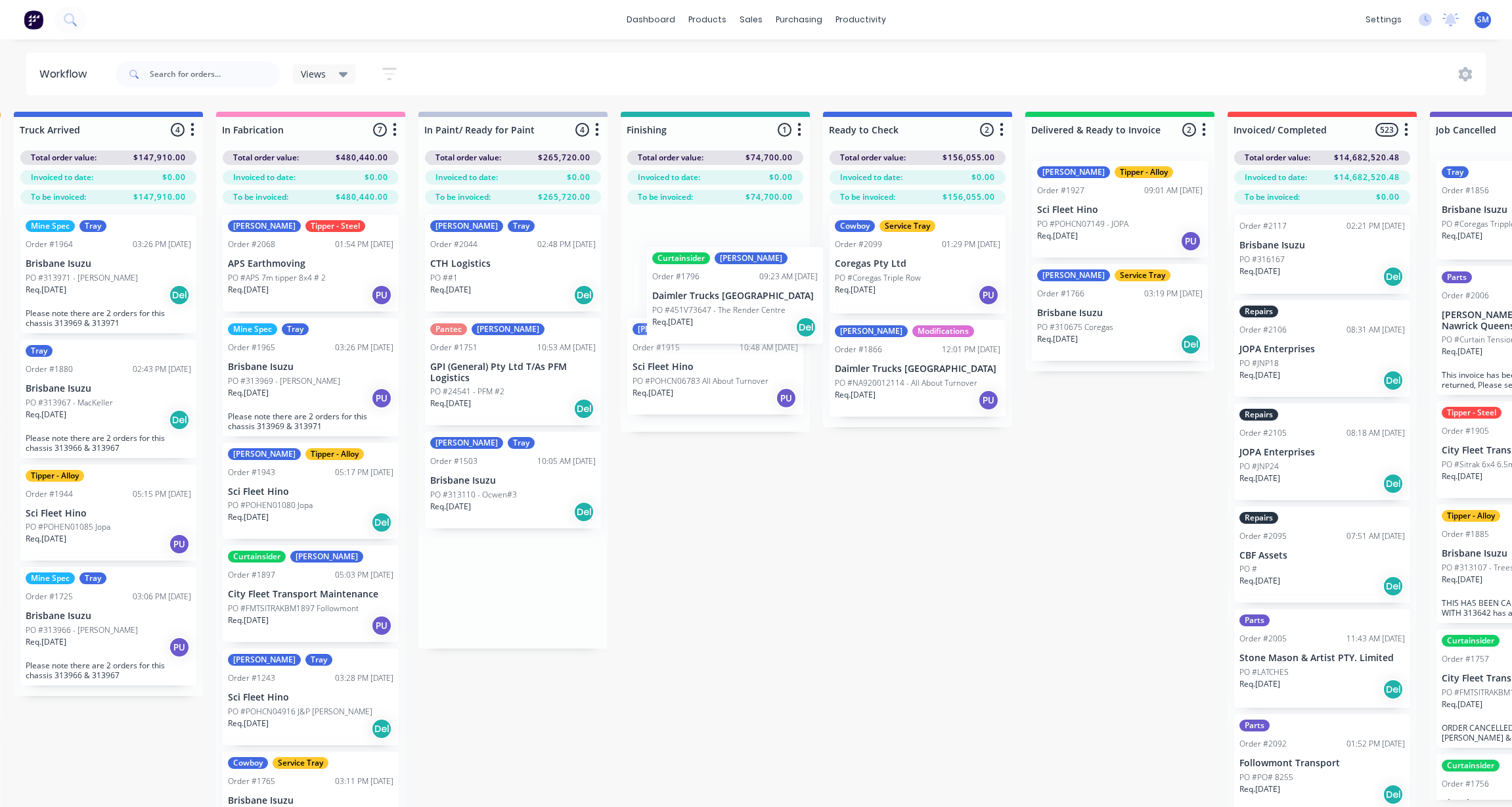
drag, startPoint x: 483, startPoint y: 351, endPoint x: 707, endPoint y: 283, distance: 234.1
click at [707, 283] on div "Submitted 35 Status colour #273444 hex #273444 Save Cancel Summaries Total orde…" at bounding box center [761, 482] width 2381 height 741
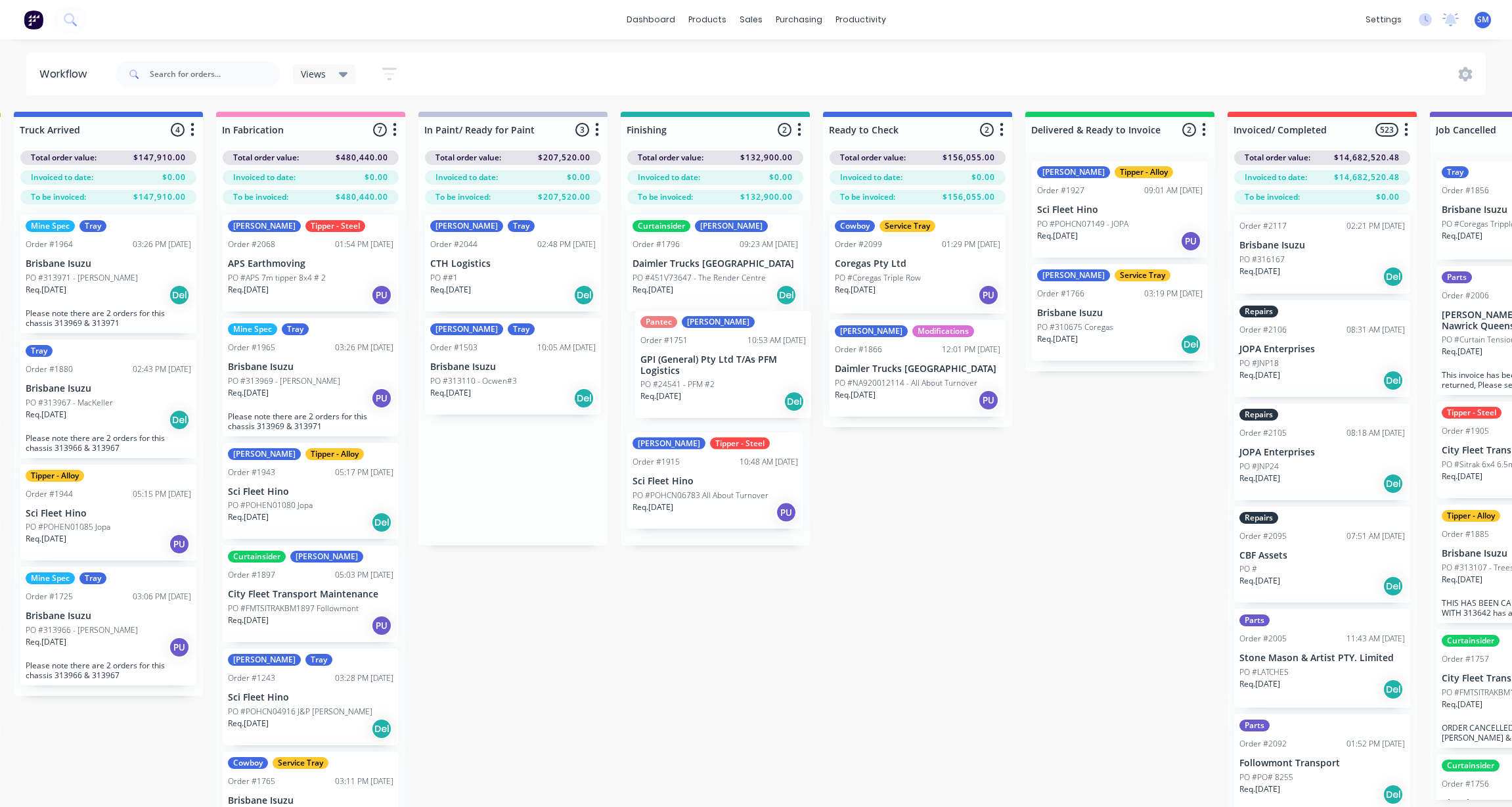
drag, startPoint x: 458, startPoint y: 358, endPoint x: 669, endPoint y: 361, distance: 211.0
click at [669, 361] on div "Submitted 35 Status colour #273444 hex #273444 Save Cancel Summaries Total orde…" at bounding box center [761, 482] width 2381 height 741
click at [479, 501] on div "Submitted 35 Status colour #273444 hex #273444 Save Cancel Summaries Total orde…" at bounding box center [761, 482] width 2381 height 741
click at [492, 536] on div "Submitted 35 Status colour #273444 hex #273444 Save Cancel Summaries Total orde…" at bounding box center [761, 482] width 2381 height 741
click at [970, 572] on div "Submitted 35 Status colour #273444 hex #273444 Save Cancel Summaries Total orde…" at bounding box center [761, 482] width 2381 height 741
